Goal: Understand process/instructions

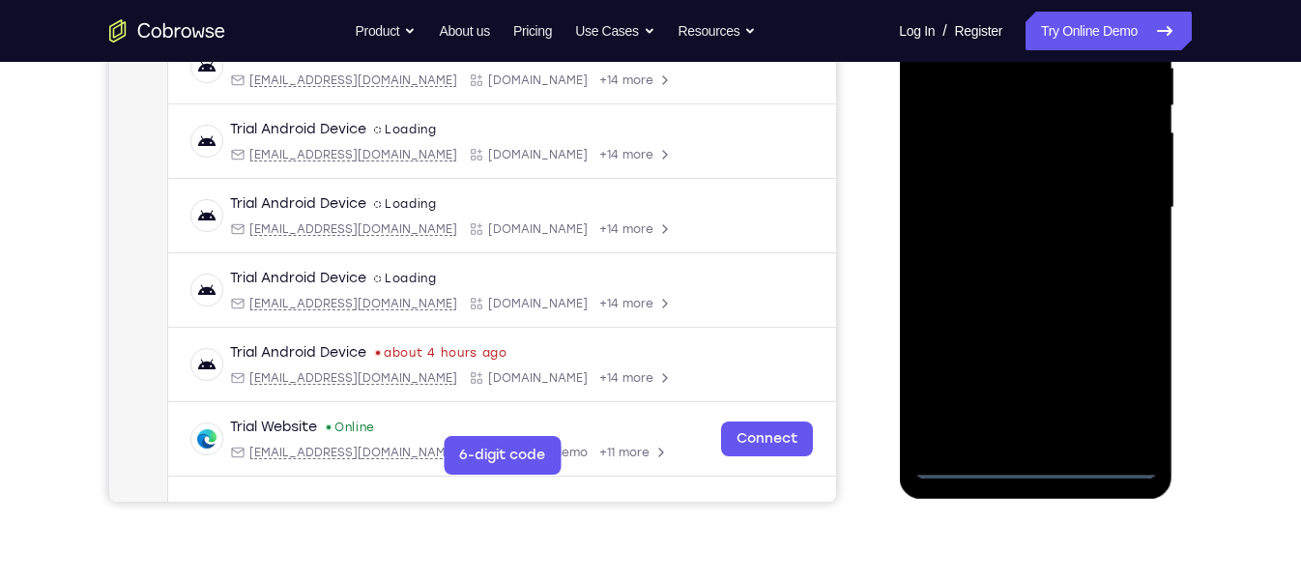
scroll to position [412, 0]
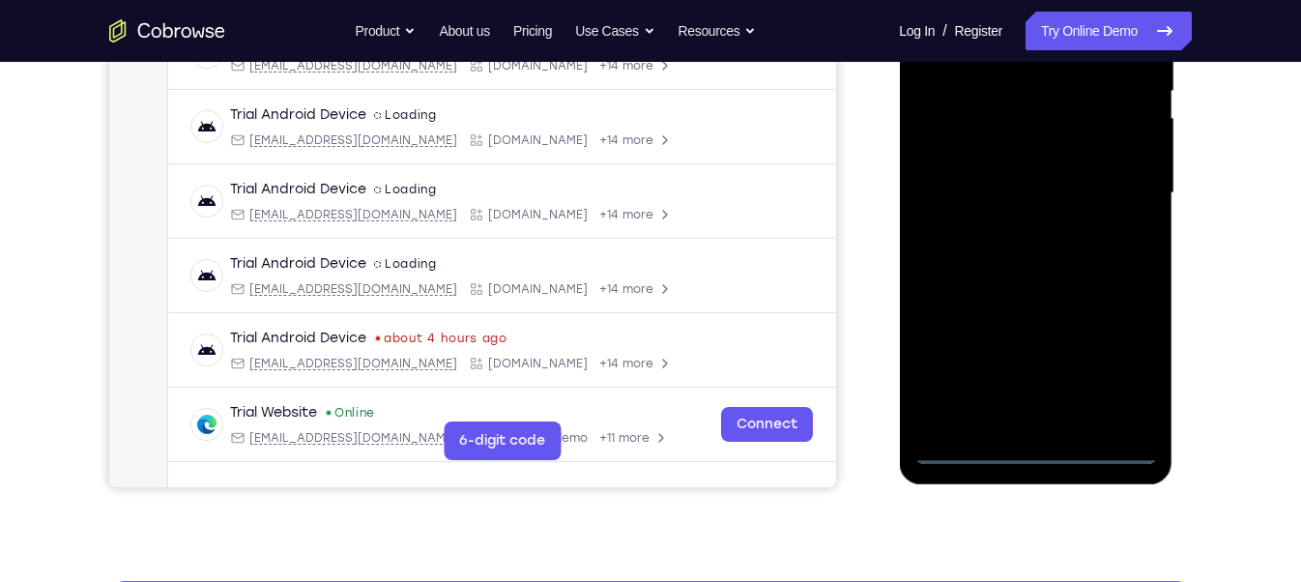
click at [1035, 453] on div at bounding box center [1036, 193] width 244 height 541
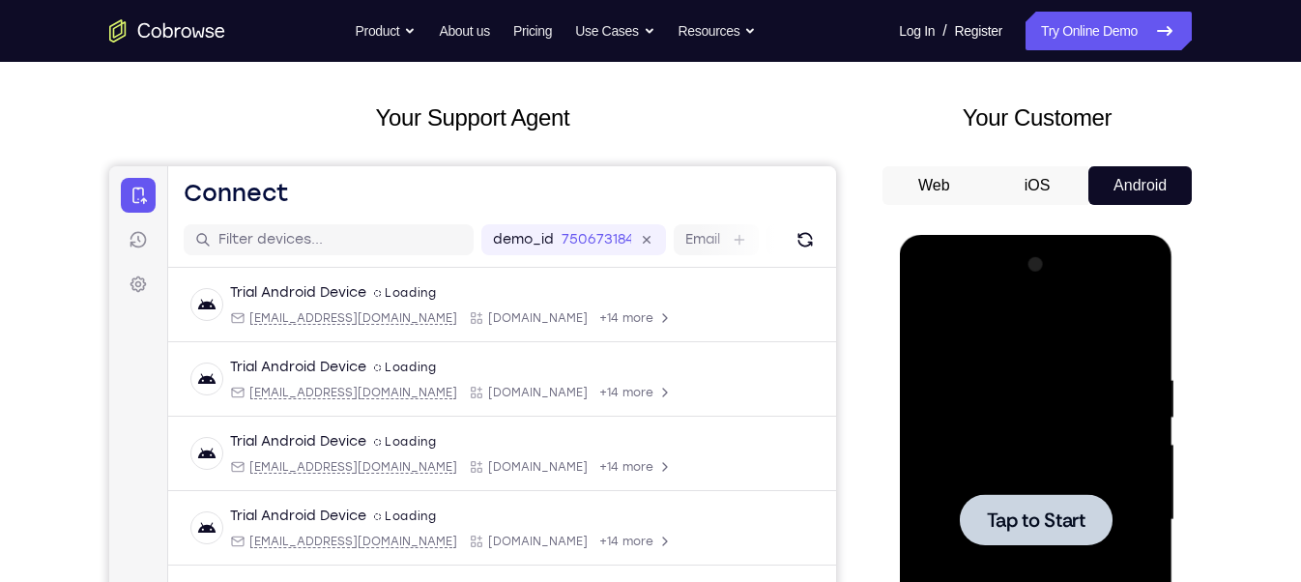
scroll to position [210, 0]
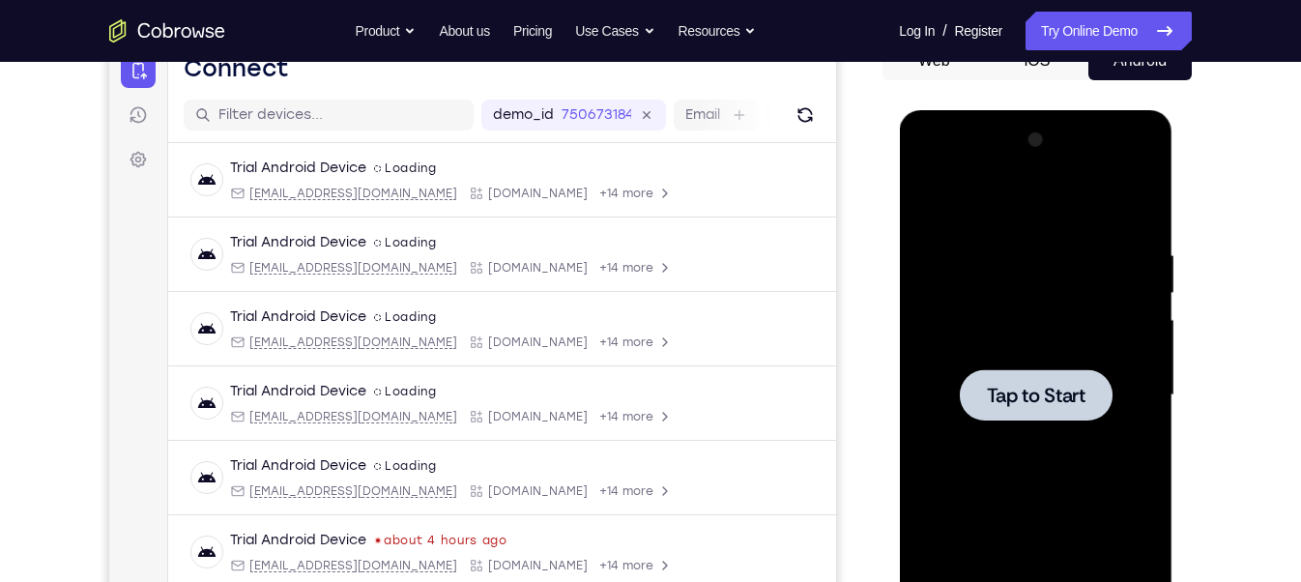
click at [1018, 396] on span "Tap to Start" at bounding box center [1035, 395] width 99 height 19
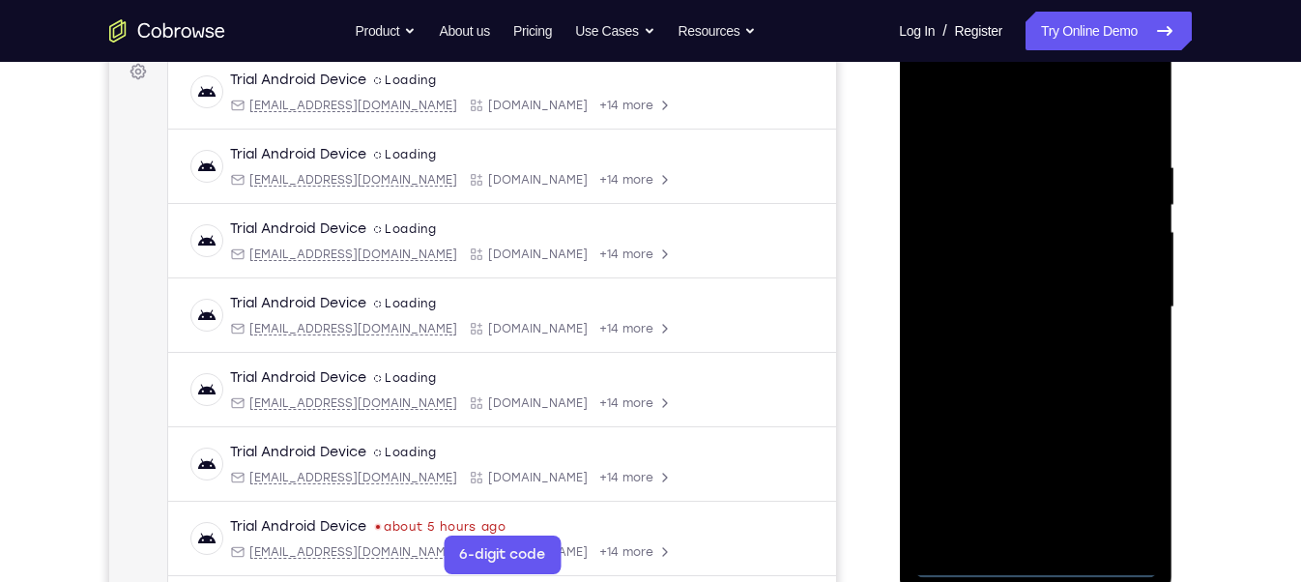
scroll to position [308, 0]
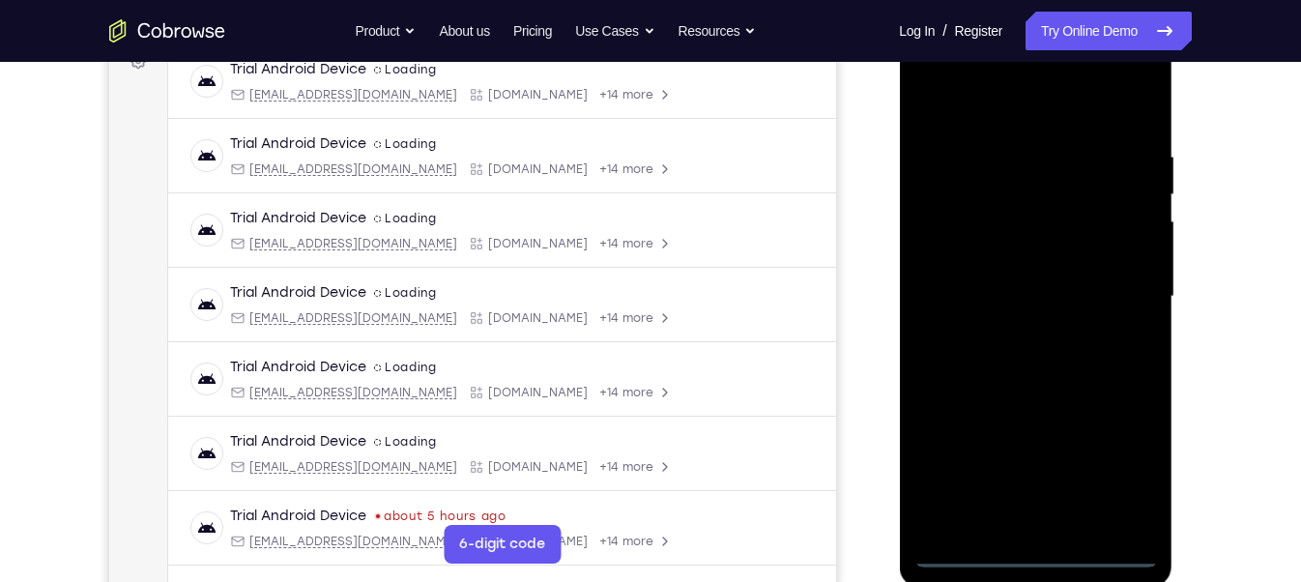
click at [1035, 551] on div at bounding box center [1036, 296] width 244 height 541
click at [1046, 550] on div at bounding box center [1036, 296] width 244 height 541
click at [1130, 482] on div at bounding box center [1036, 296] width 244 height 541
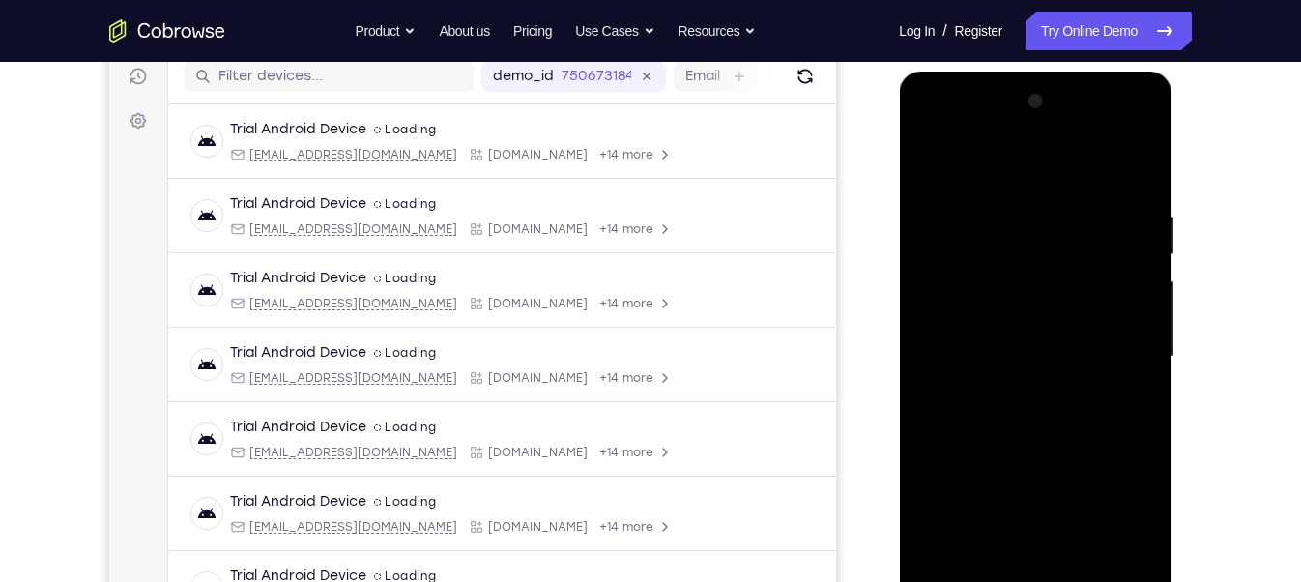
click at [927, 131] on div at bounding box center [1036, 356] width 244 height 541
click at [1123, 338] on div at bounding box center [1036, 356] width 244 height 541
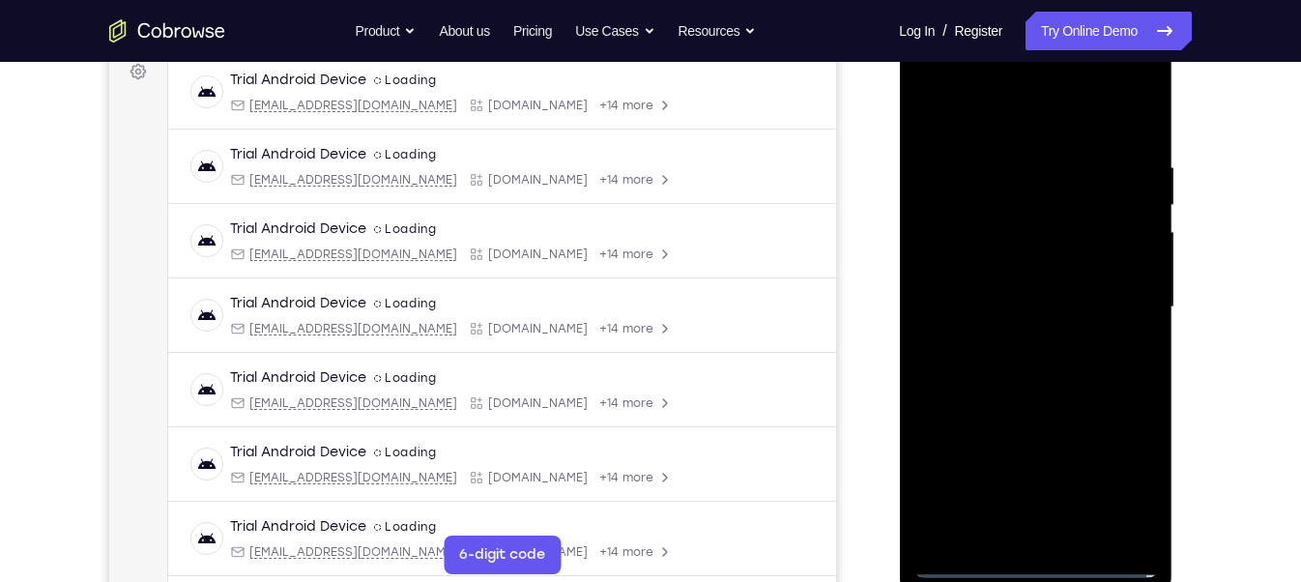
scroll to position [301, 0]
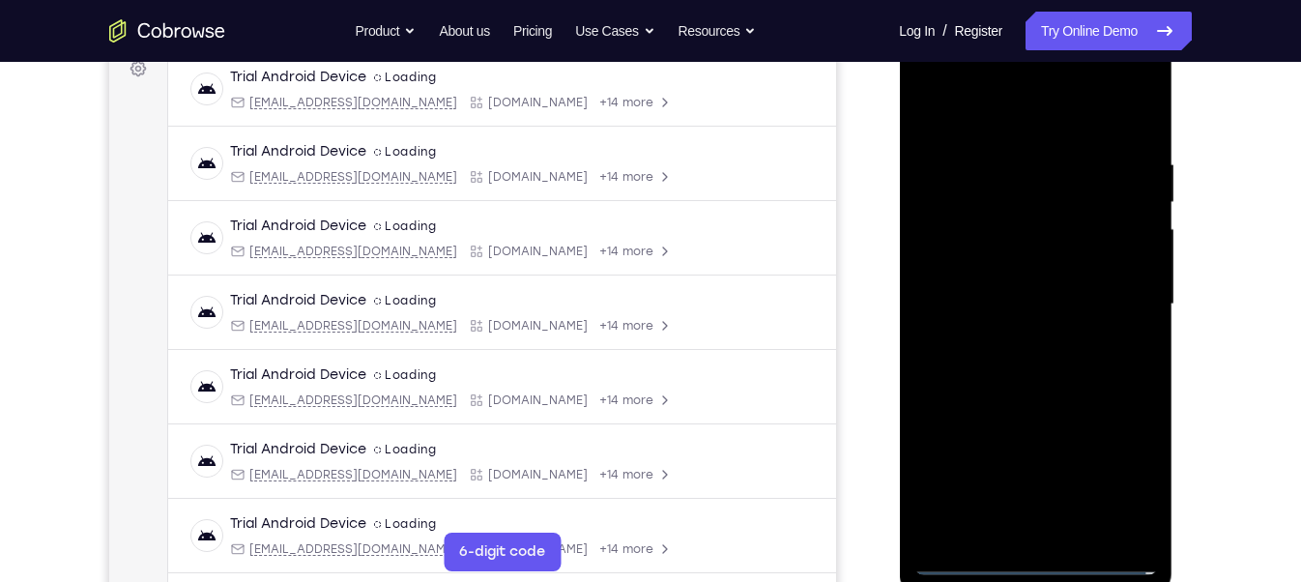
click at [1015, 338] on div at bounding box center [1036, 304] width 244 height 541
click at [1023, 285] on div at bounding box center [1036, 304] width 244 height 541
click at [985, 274] on div at bounding box center [1036, 304] width 244 height 541
click at [1027, 307] on div at bounding box center [1036, 304] width 244 height 541
click at [1037, 369] on div at bounding box center [1036, 304] width 244 height 541
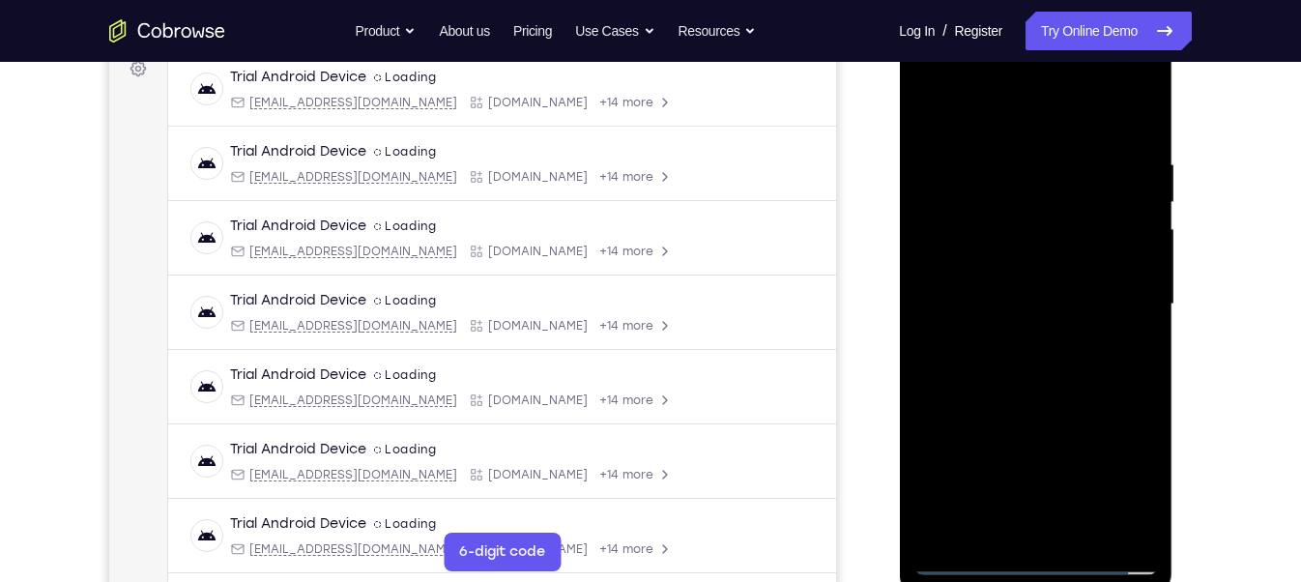
click at [1037, 369] on div at bounding box center [1036, 304] width 244 height 541
click at [1022, 358] on div at bounding box center [1036, 304] width 244 height 541
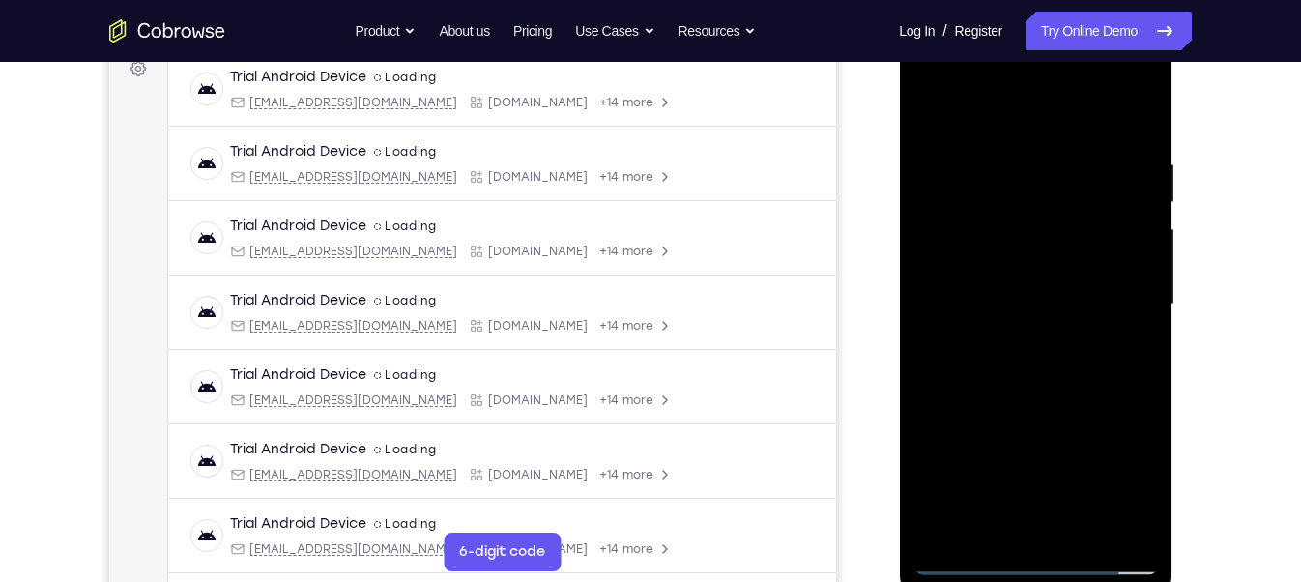
click at [1022, 358] on div at bounding box center [1036, 304] width 244 height 541
drag, startPoint x: 1037, startPoint y: 129, endPoint x: 1015, endPoint y: 81, distance: 52.3
click at [1015, 81] on div at bounding box center [1036, 304] width 244 height 541
drag, startPoint x: 1022, startPoint y: 170, endPoint x: 1016, endPoint y: 253, distance: 83.4
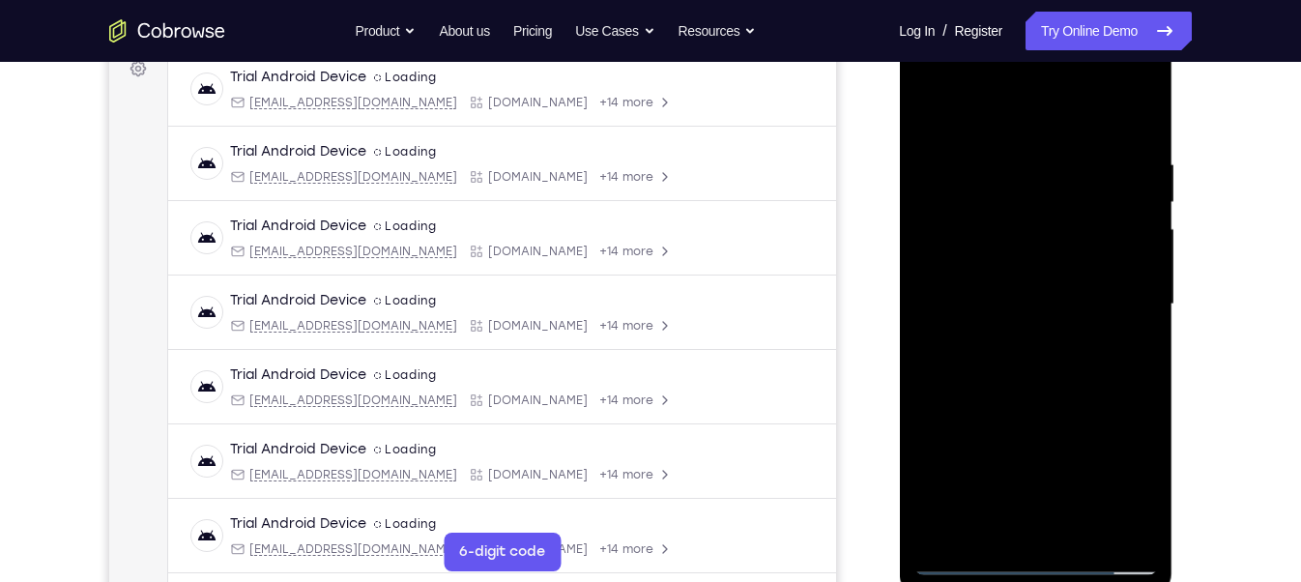
click at [1016, 253] on div at bounding box center [1036, 304] width 244 height 541
click at [1019, 288] on div at bounding box center [1036, 304] width 244 height 541
click at [969, 280] on div at bounding box center [1036, 304] width 244 height 541
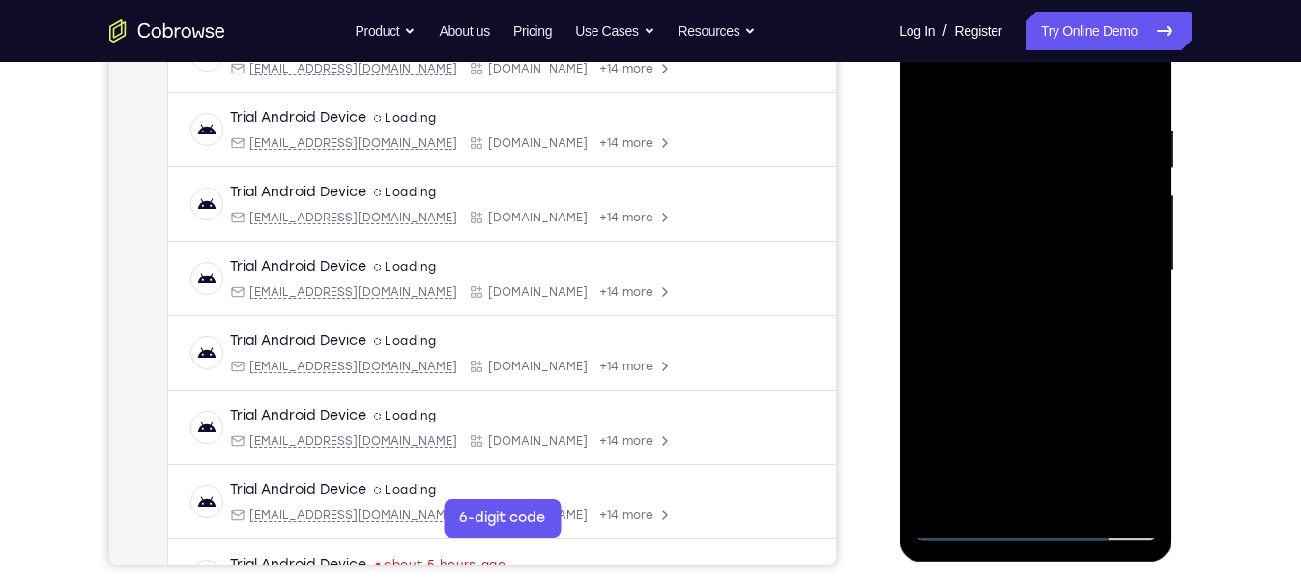
scroll to position [336, 0]
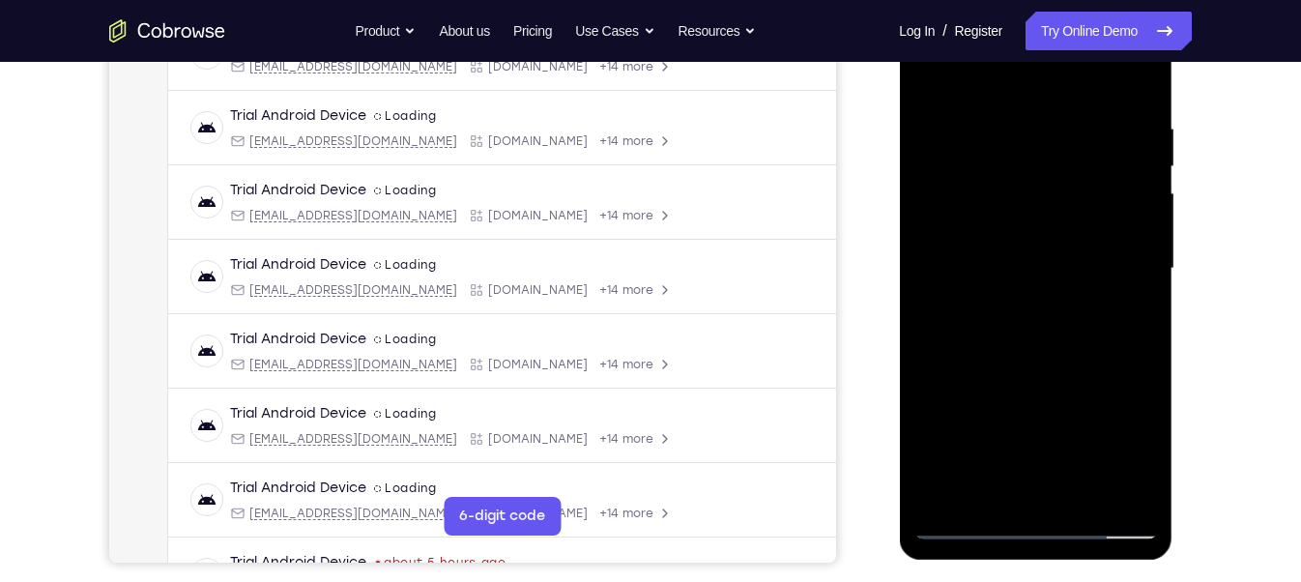
click at [960, 186] on div at bounding box center [1036, 268] width 244 height 541
click at [980, 173] on div at bounding box center [1036, 268] width 244 height 541
click at [1008, 222] on div at bounding box center [1036, 268] width 244 height 541
click at [1036, 266] on div at bounding box center [1036, 268] width 244 height 541
click at [1045, 333] on div at bounding box center [1036, 268] width 244 height 541
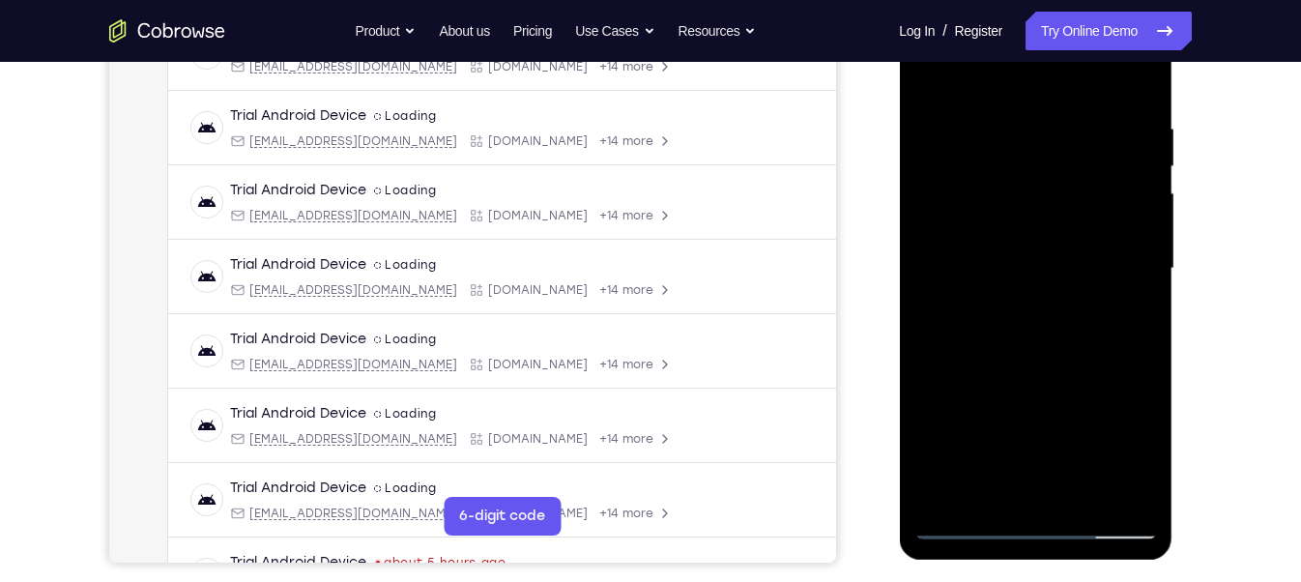
click at [1045, 333] on div at bounding box center [1036, 268] width 244 height 541
click at [1032, 321] on div at bounding box center [1036, 268] width 244 height 541
click at [1037, 326] on div at bounding box center [1036, 268] width 244 height 541
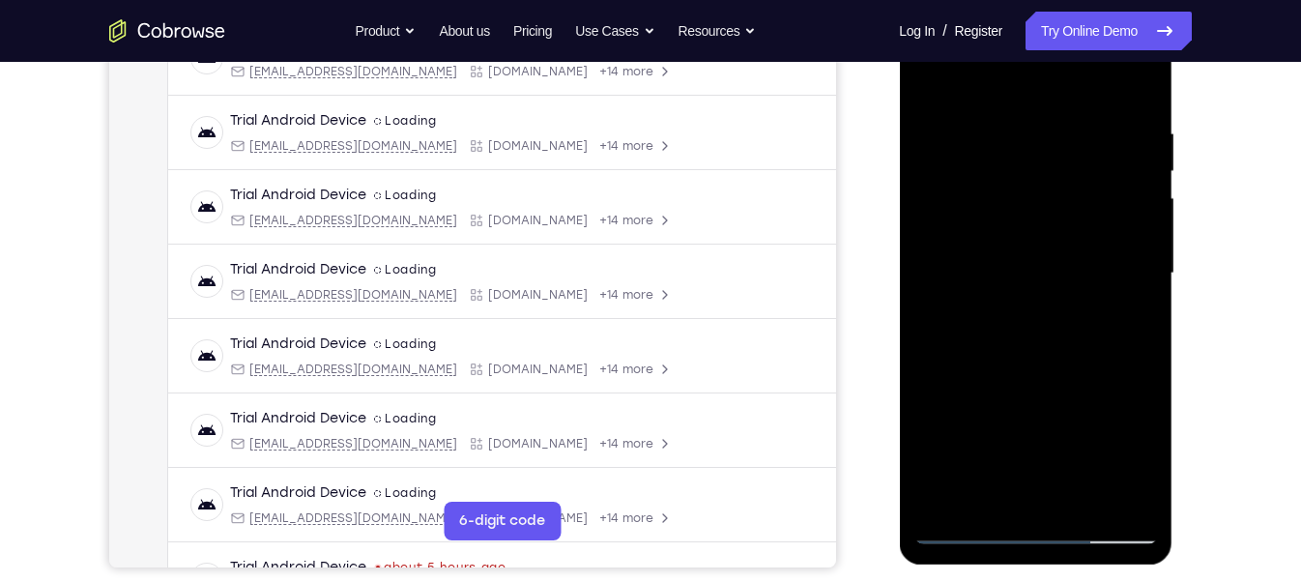
scroll to position [334, 0]
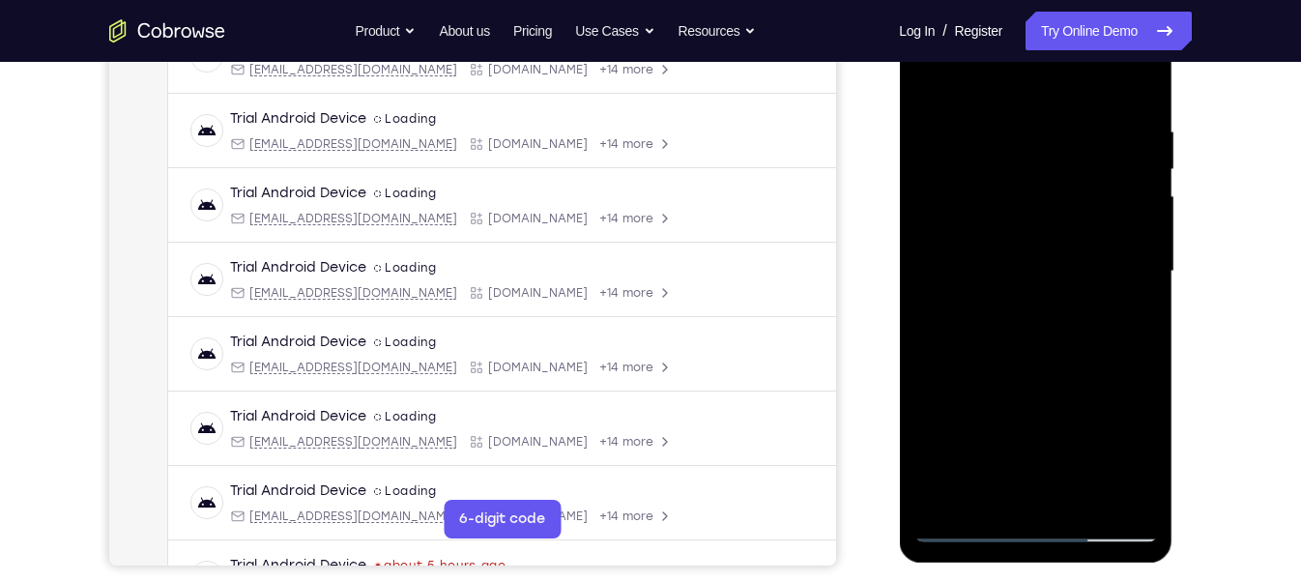
click at [1049, 368] on div at bounding box center [1036, 271] width 244 height 541
click at [1002, 488] on div at bounding box center [1036, 271] width 244 height 541
click at [1030, 87] on div at bounding box center [1036, 271] width 244 height 541
click at [1131, 78] on div at bounding box center [1036, 271] width 244 height 541
click at [1085, 334] on div at bounding box center [1036, 271] width 244 height 541
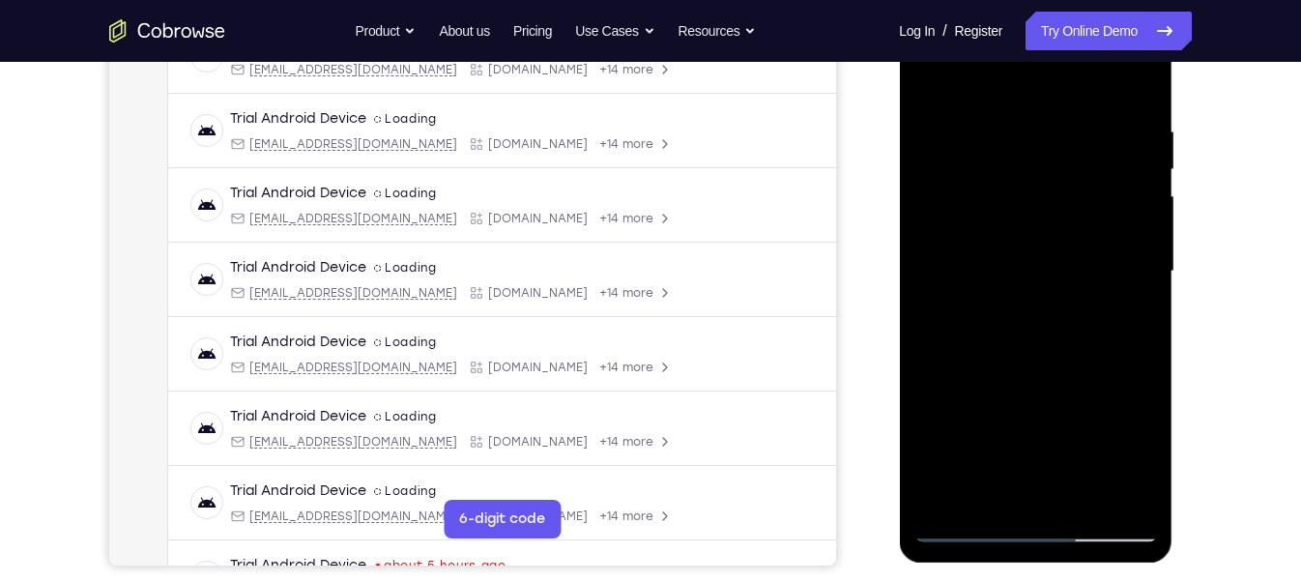
click at [1086, 502] on div at bounding box center [1036, 271] width 244 height 541
click at [1083, 495] on div at bounding box center [1036, 271] width 244 height 541
click at [1046, 386] on div at bounding box center [1036, 271] width 244 height 541
click at [1022, 225] on div at bounding box center [1036, 271] width 244 height 541
click at [1121, 321] on div at bounding box center [1036, 271] width 244 height 541
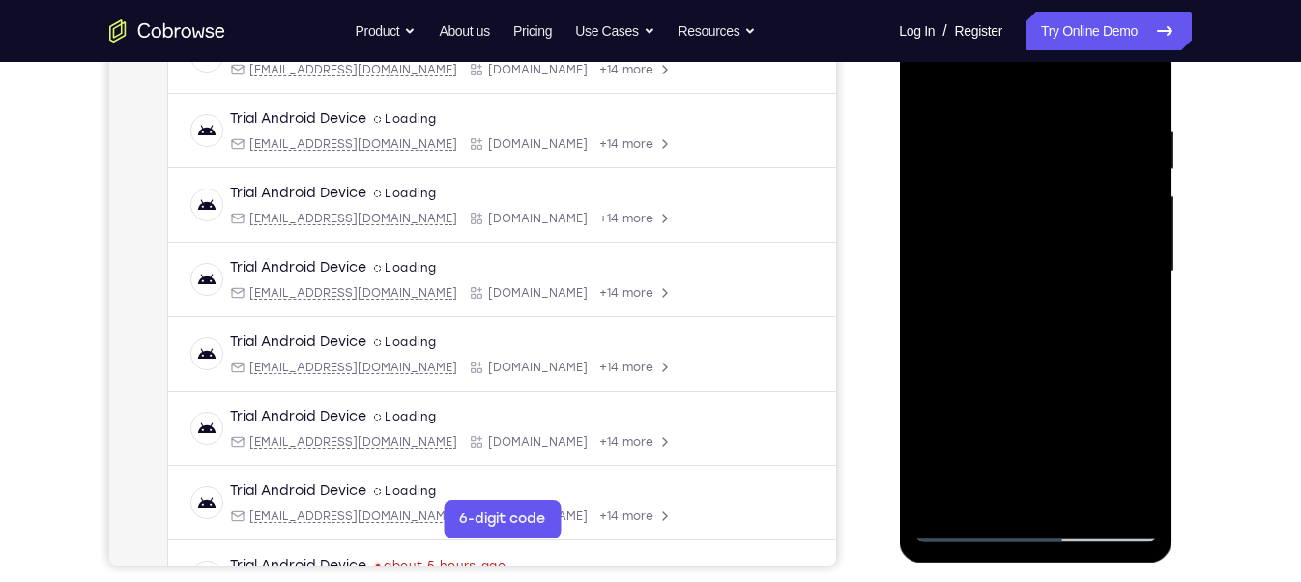
click at [930, 80] on div at bounding box center [1036, 271] width 244 height 541
click at [932, 80] on div at bounding box center [1036, 271] width 244 height 541
drag, startPoint x: 1049, startPoint y: 323, endPoint x: 1002, endPoint y: 215, distance: 118.2
click at [1002, 215] on div at bounding box center [1036, 271] width 244 height 541
drag, startPoint x: 1040, startPoint y: 394, endPoint x: 1008, endPoint y: 276, distance: 123.4
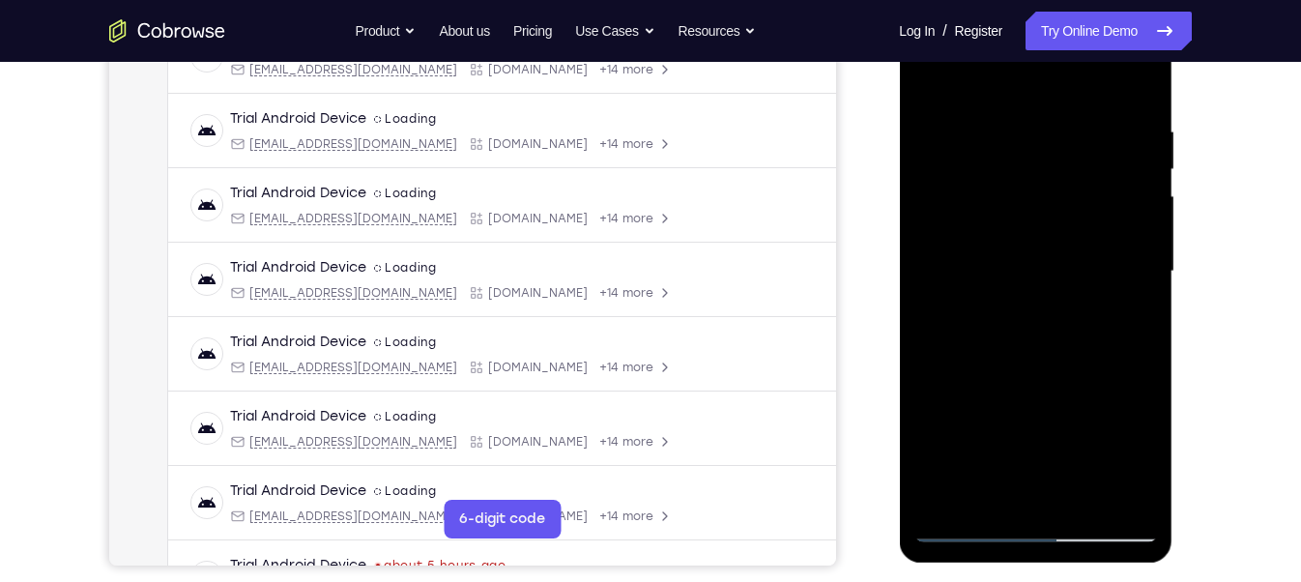
click at [1008, 276] on div at bounding box center [1036, 271] width 244 height 541
click at [1137, 196] on div at bounding box center [1036, 271] width 244 height 541
click at [1135, 191] on div at bounding box center [1036, 271] width 244 height 541
click at [1137, 190] on div at bounding box center [1036, 271] width 244 height 541
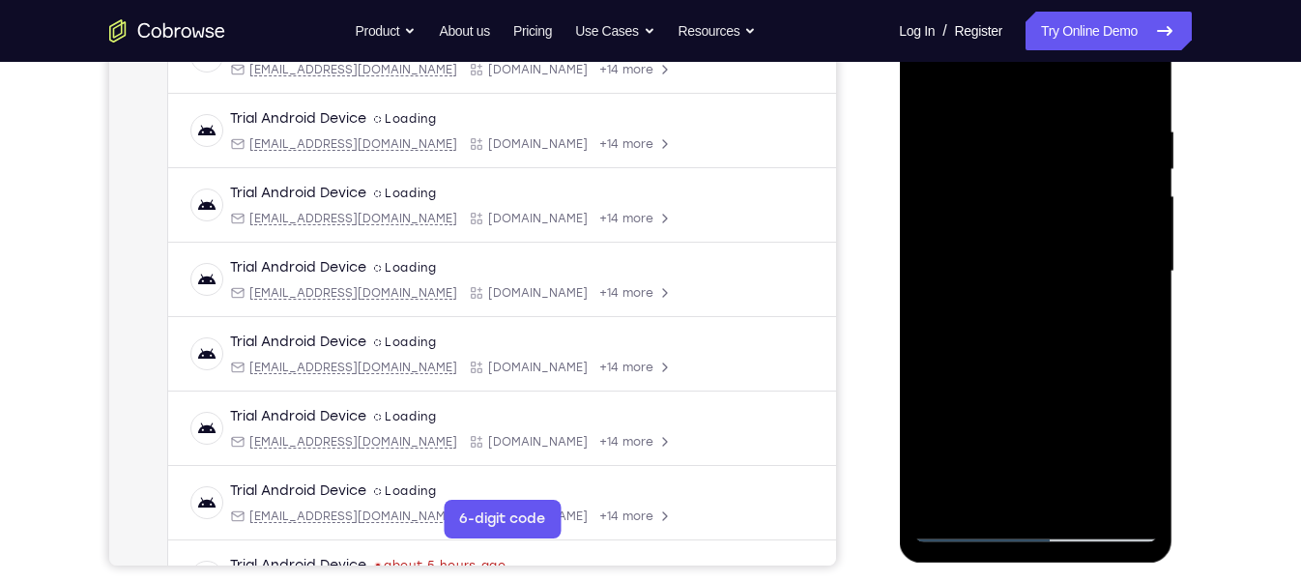
click at [1143, 191] on div at bounding box center [1036, 271] width 244 height 541
click at [1144, 192] on div at bounding box center [1036, 271] width 244 height 541
click at [1148, 198] on div at bounding box center [1036, 271] width 244 height 541
click at [1148, 190] on div at bounding box center [1036, 271] width 244 height 541
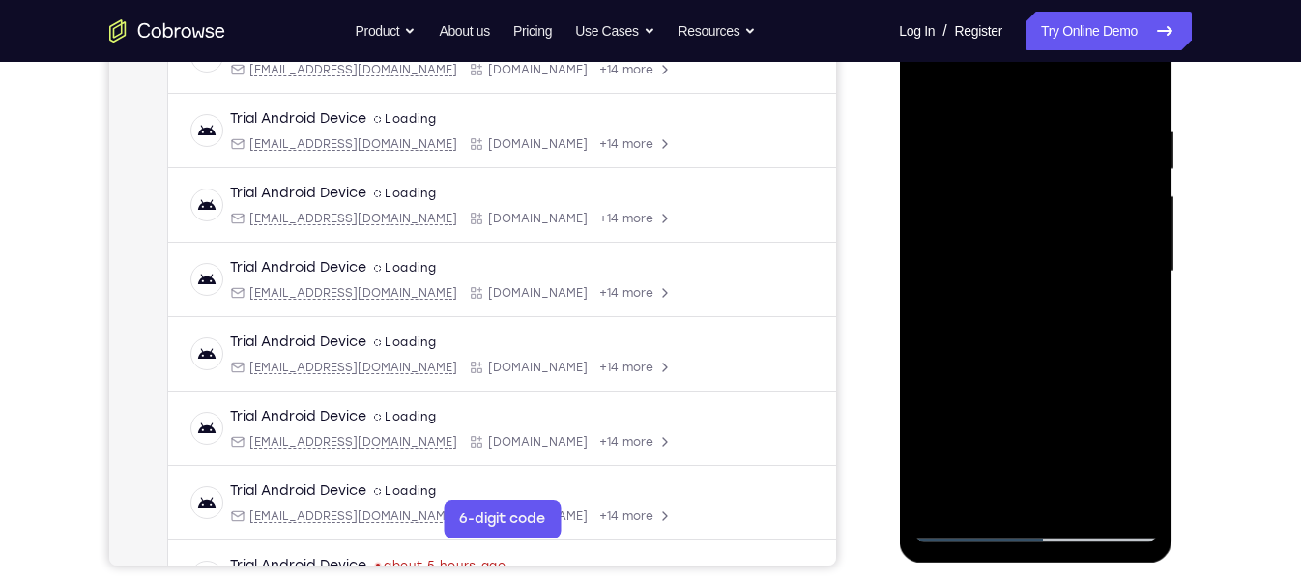
click at [1148, 190] on div at bounding box center [1036, 271] width 244 height 541
click at [1146, 198] on div at bounding box center [1036, 271] width 244 height 541
click at [1148, 193] on div at bounding box center [1036, 271] width 244 height 541
click at [1143, 192] on div at bounding box center [1036, 271] width 244 height 541
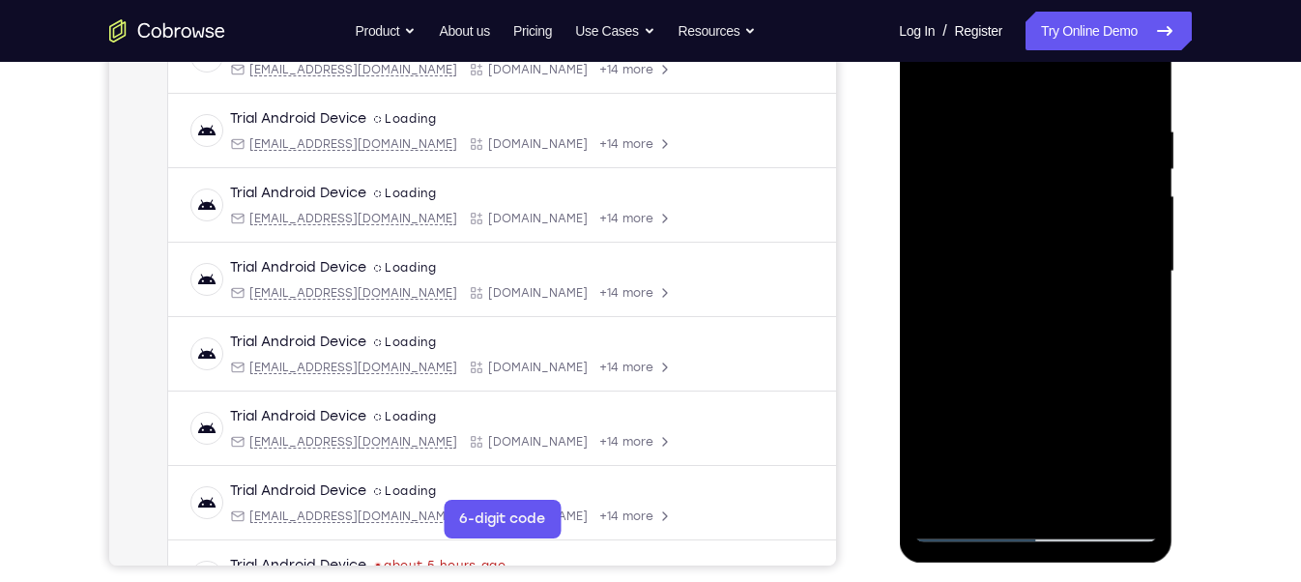
click at [933, 369] on div at bounding box center [1036, 271] width 244 height 541
click at [957, 367] on div at bounding box center [1036, 271] width 244 height 541
click at [960, 435] on div at bounding box center [1036, 271] width 244 height 541
click at [985, 486] on div at bounding box center [1036, 271] width 244 height 541
click at [1037, 408] on div at bounding box center [1036, 271] width 244 height 541
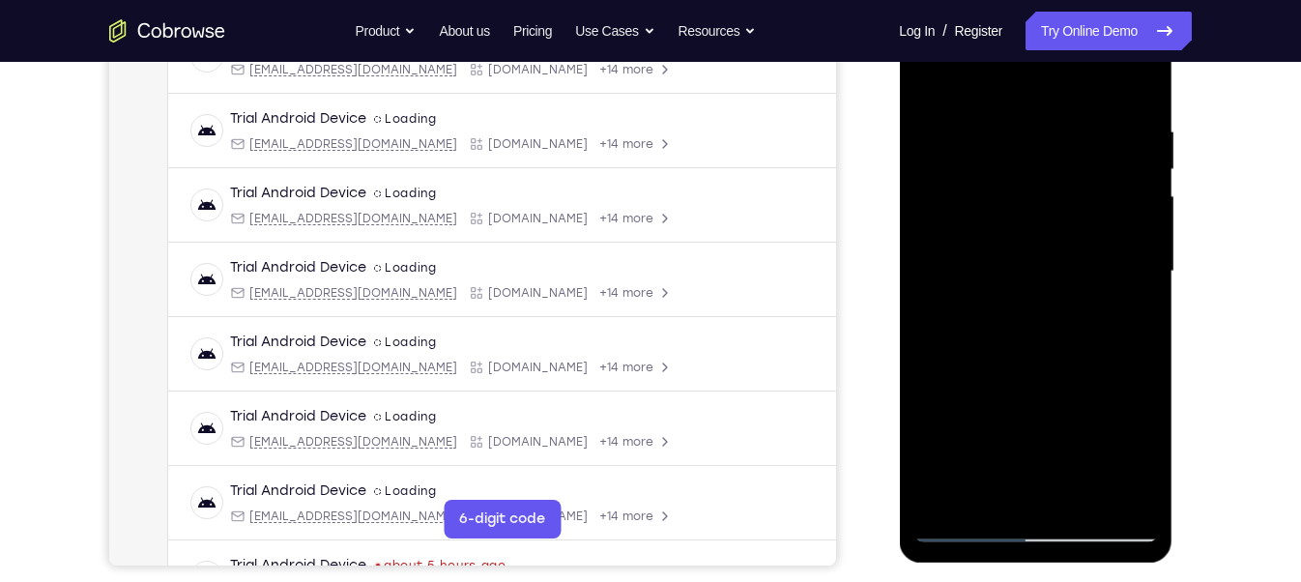
click at [1131, 247] on div at bounding box center [1036, 271] width 244 height 541
click at [1140, 248] on div at bounding box center [1036, 271] width 244 height 541
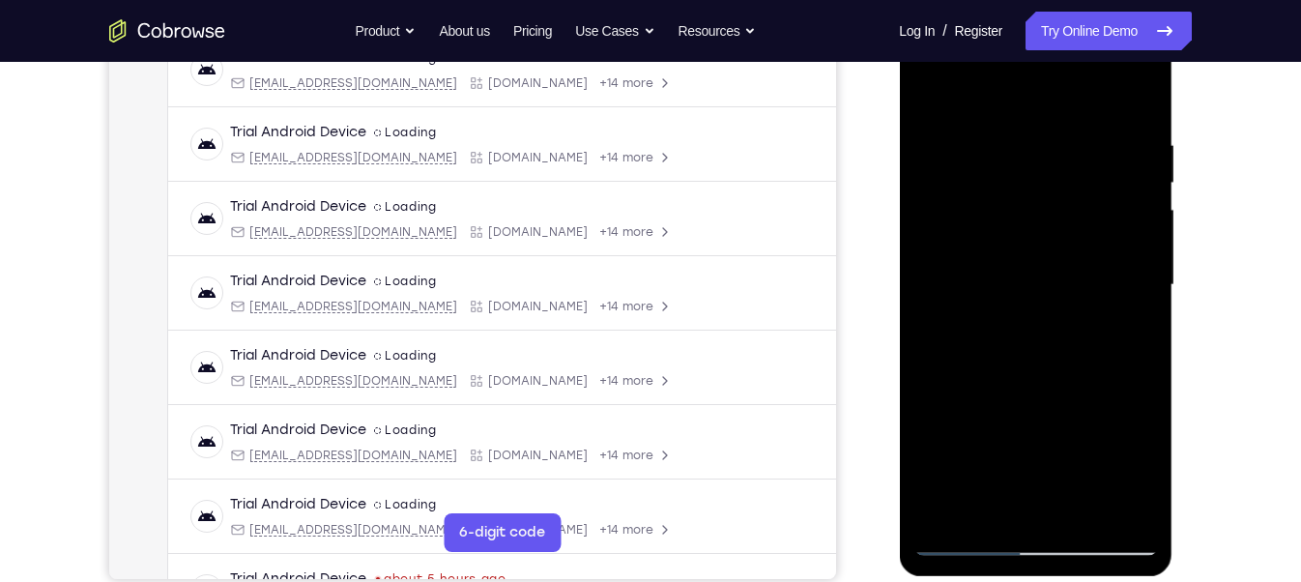
scroll to position [319, 0]
click at [930, 94] on div at bounding box center [1036, 285] width 244 height 541
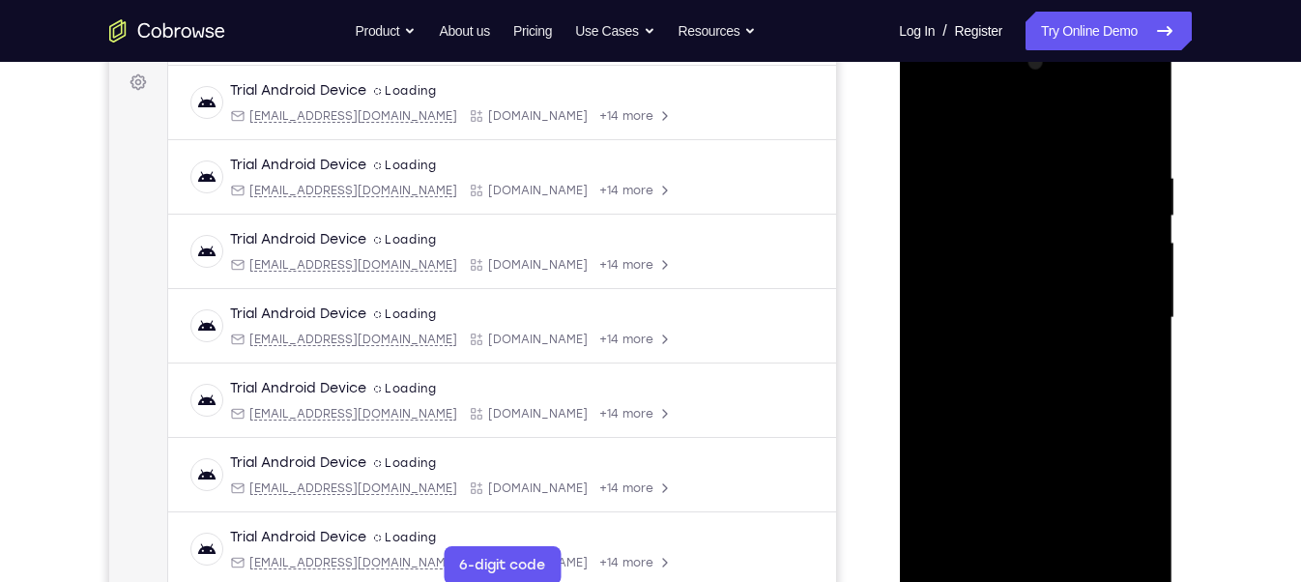
scroll to position [285, 0]
click at [949, 553] on div at bounding box center [1036, 319] width 244 height 541
click at [1021, 176] on div at bounding box center [1036, 319] width 244 height 541
click at [1107, 536] on div at bounding box center [1036, 319] width 244 height 541
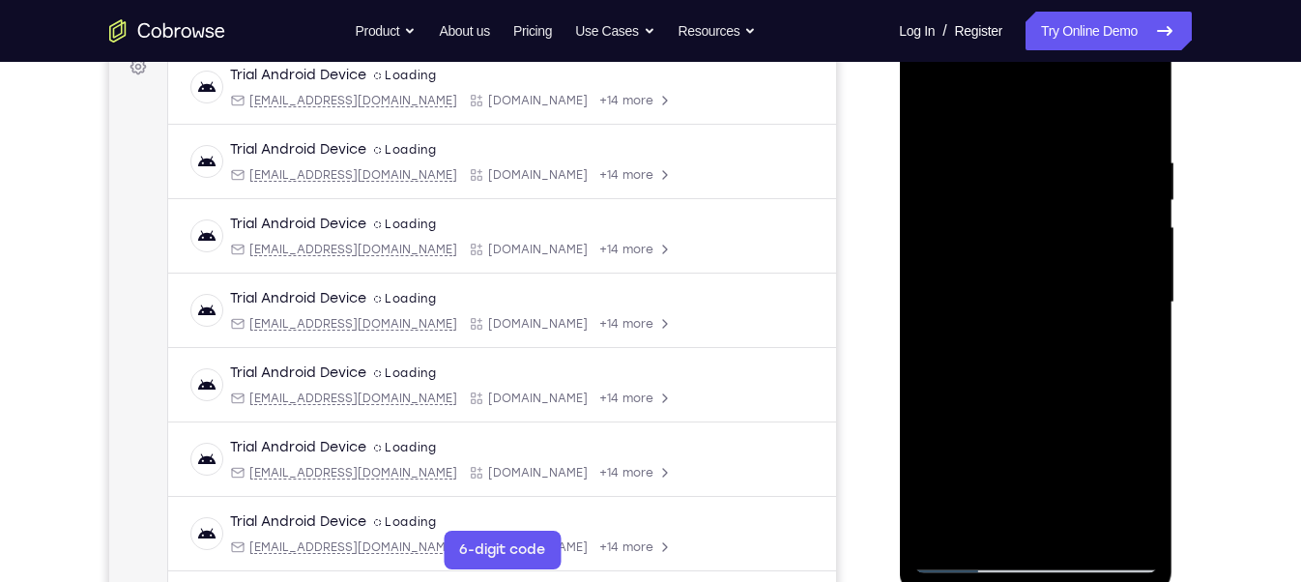
scroll to position [301, 0]
